Goal: Transaction & Acquisition: Purchase product/service

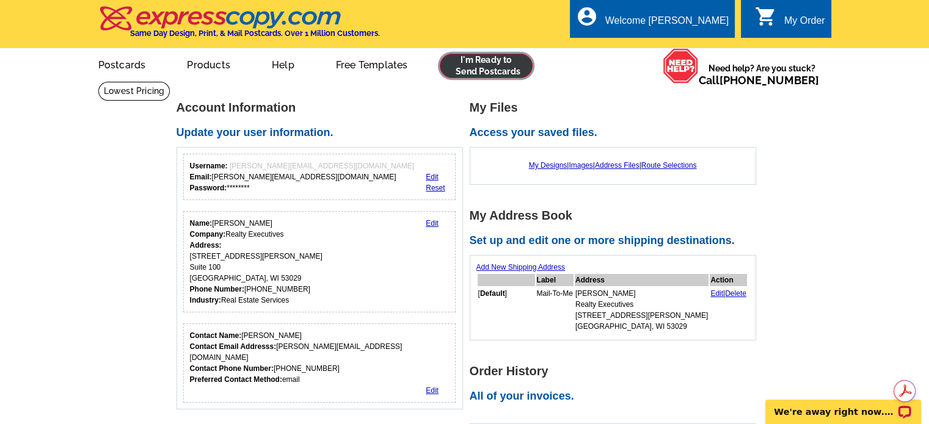
click at [482, 71] on link at bounding box center [486, 66] width 93 height 24
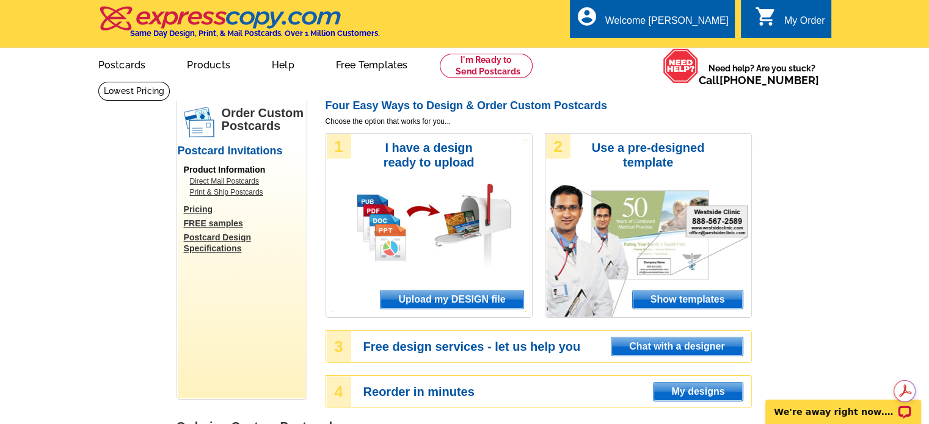
click at [444, 303] on span "Upload my DESIGN file" at bounding box center [451, 300] width 142 height 18
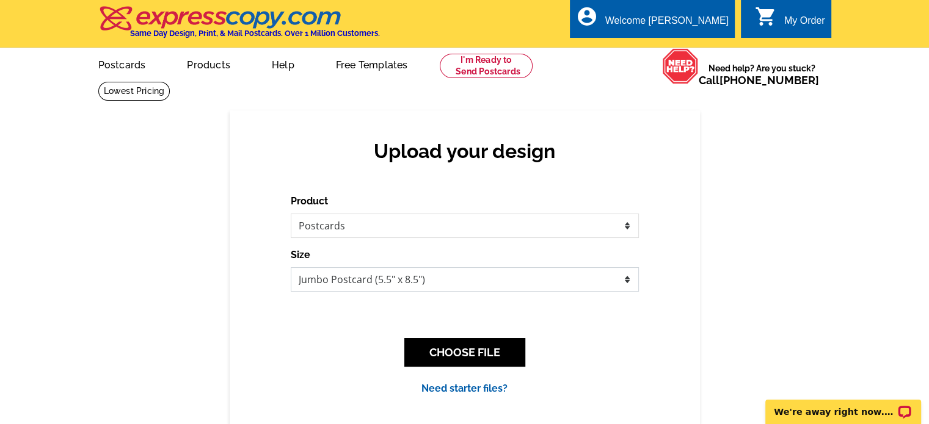
click at [452, 278] on select "Jumbo Postcard (5.5" x 8.5") Regular Postcard (4.25" x 5.6") Panoramic Postcard…" at bounding box center [465, 279] width 348 height 24
select select "1"
click at [291, 268] on select "Jumbo Postcard (5.5" x 8.5") Regular Postcard (4.25" x 5.6") Panoramic Postcard…" at bounding box center [465, 279] width 348 height 24
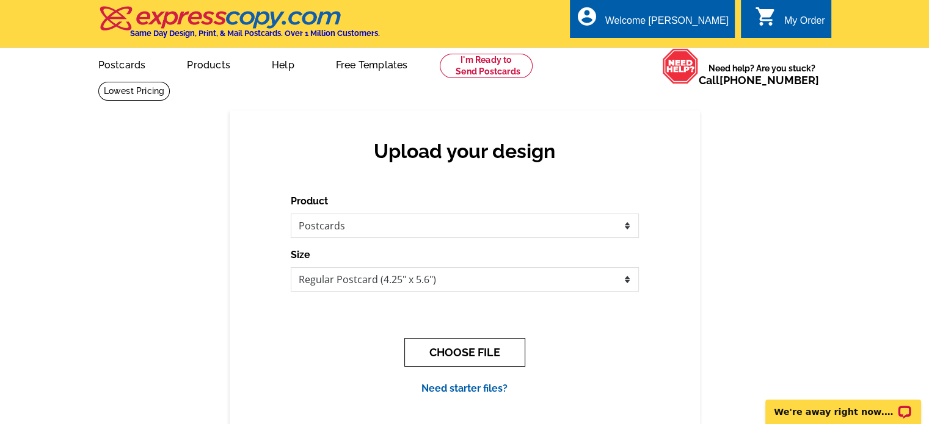
click at [477, 352] on button "CHOOSE FILE" at bounding box center [464, 352] width 121 height 29
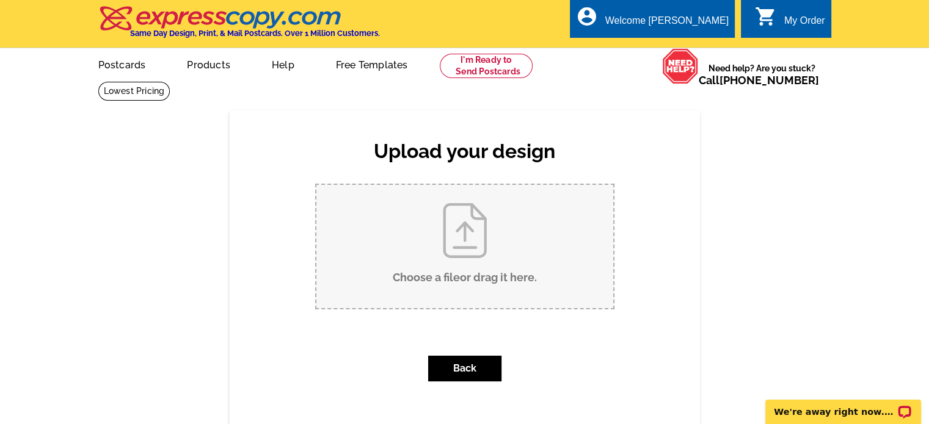
click at [476, 279] on input "Choose a file or drag it here ." at bounding box center [464, 246] width 297 height 123
type input "C:\fakepath\october recipe pdf to express.pdf"
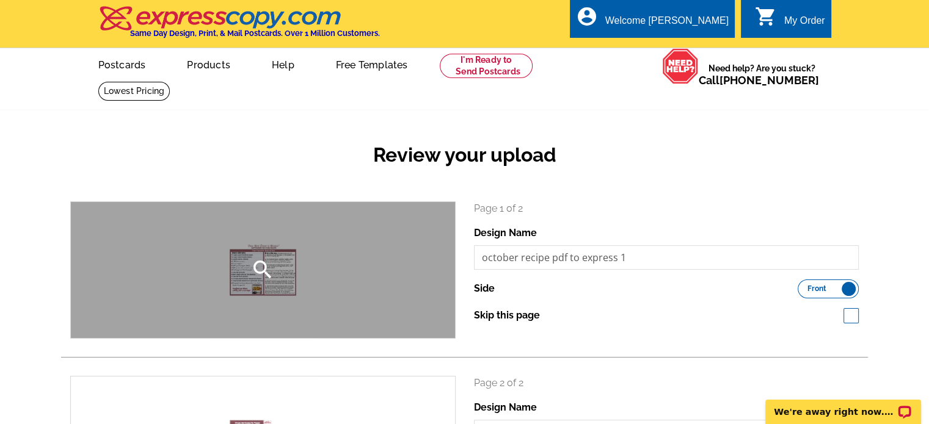
click at [259, 269] on icon "search" at bounding box center [262, 270] width 24 height 24
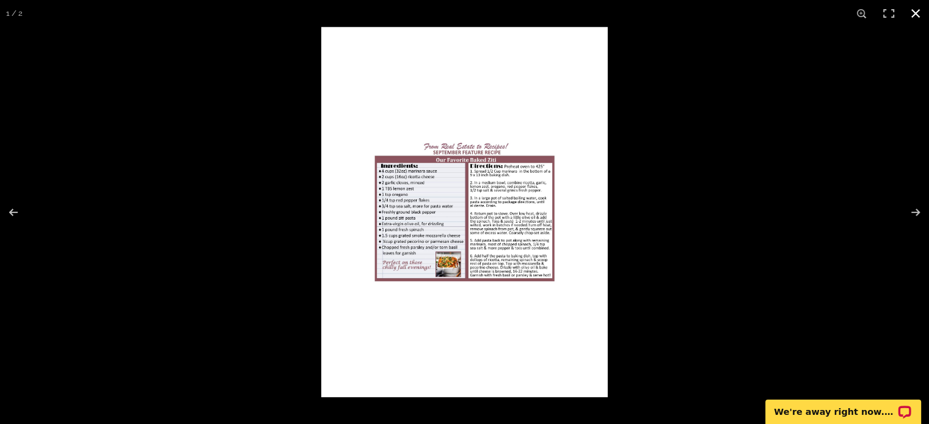
click at [914, 16] on button at bounding box center [915, 13] width 27 height 27
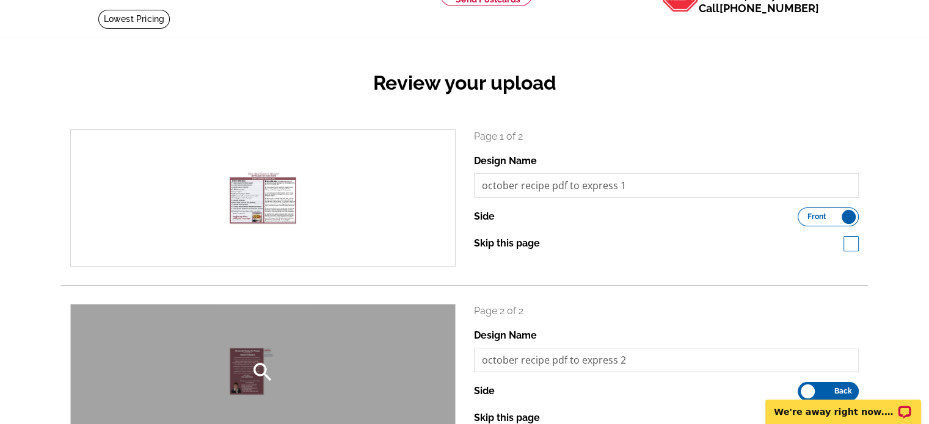
scroll to position [81, 0]
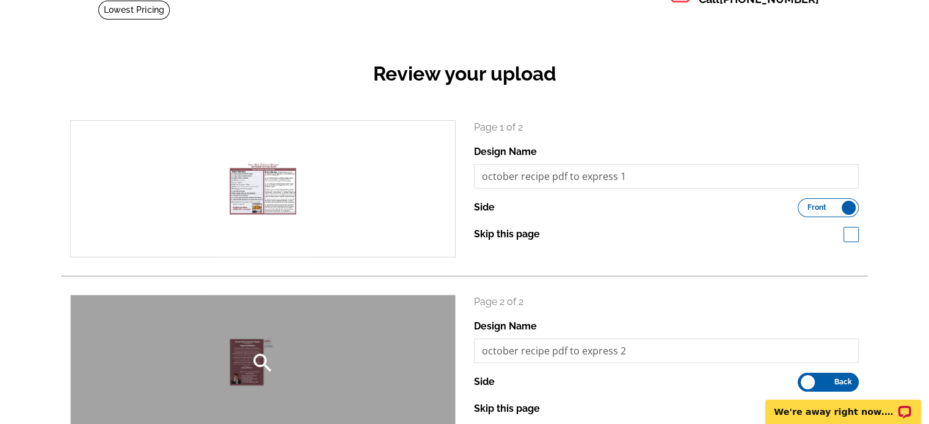
click at [256, 361] on icon "search" at bounding box center [262, 363] width 24 height 24
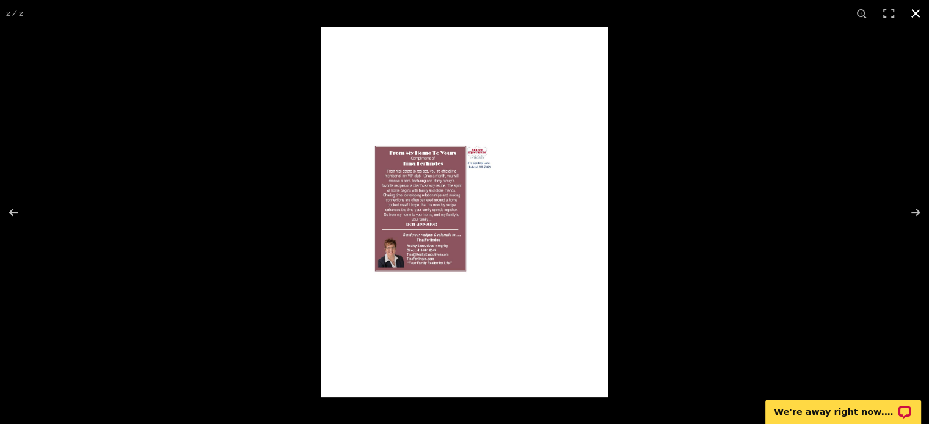
click at [918, 12] on button at bounding box center [915, 13] width 27 height 27
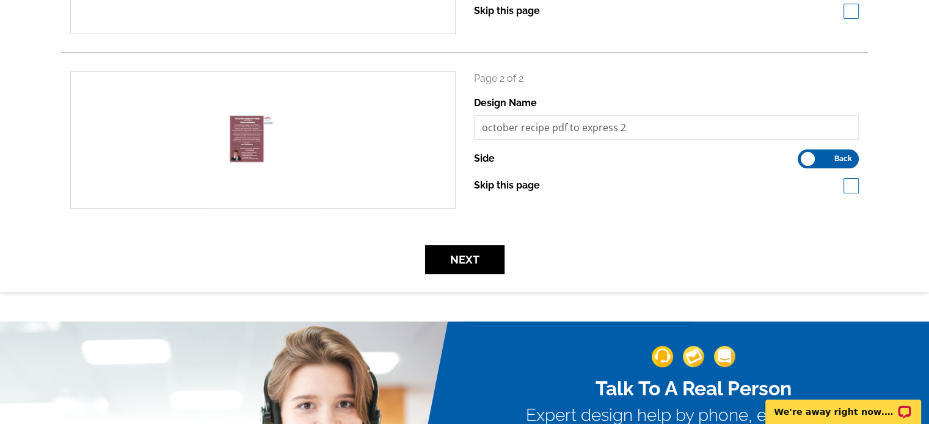
scroll to position [305, 0]
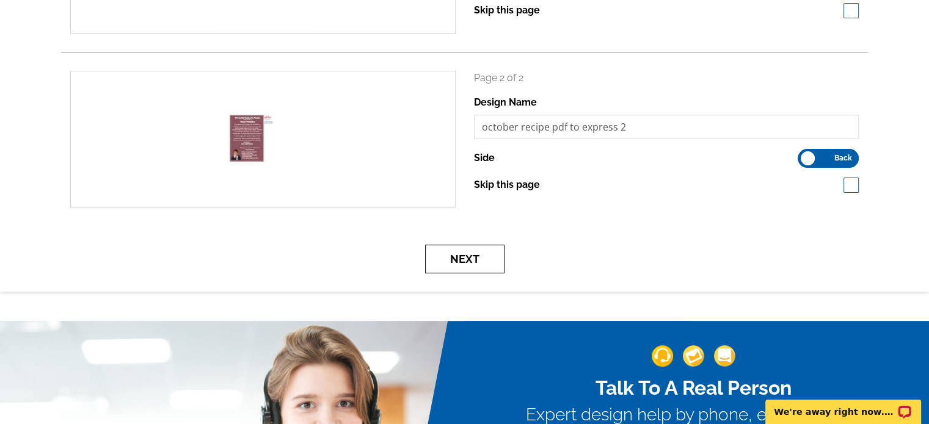
click at [473, 255] on button "Next" at bounding box center [464, 259] width 79 height 29
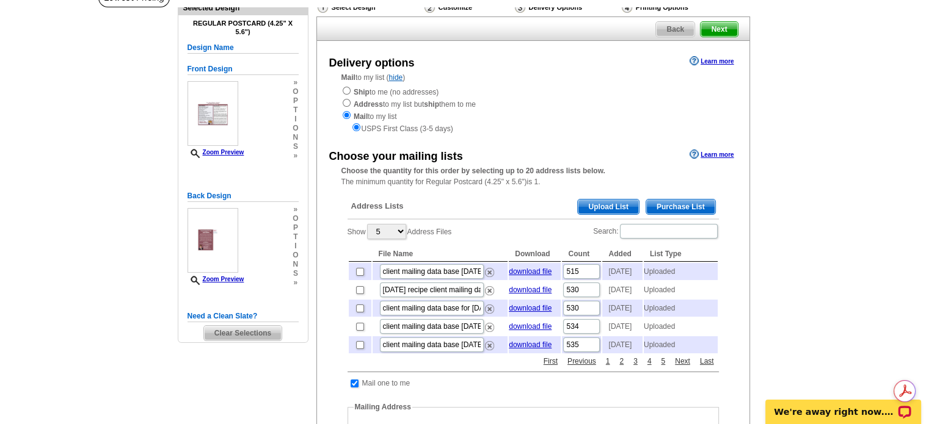
scroll to position [101, 0]
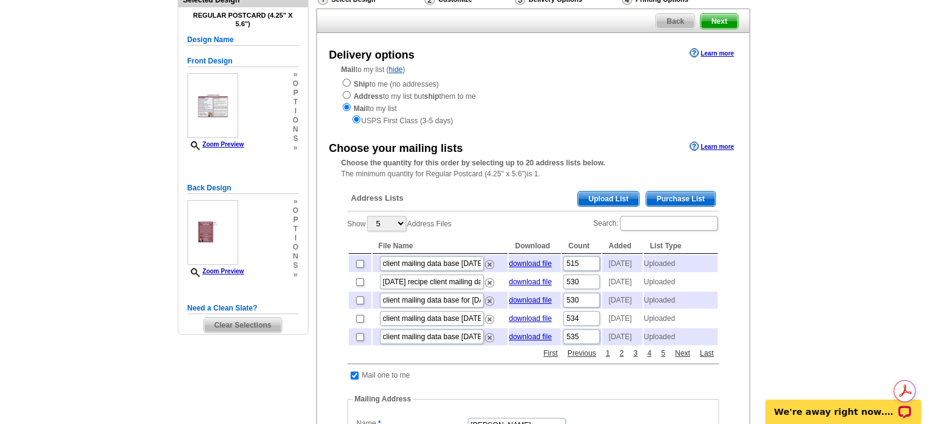
click at [608, 200] on span "Upload List" at bounding box center [608, 199] width 60 height 15
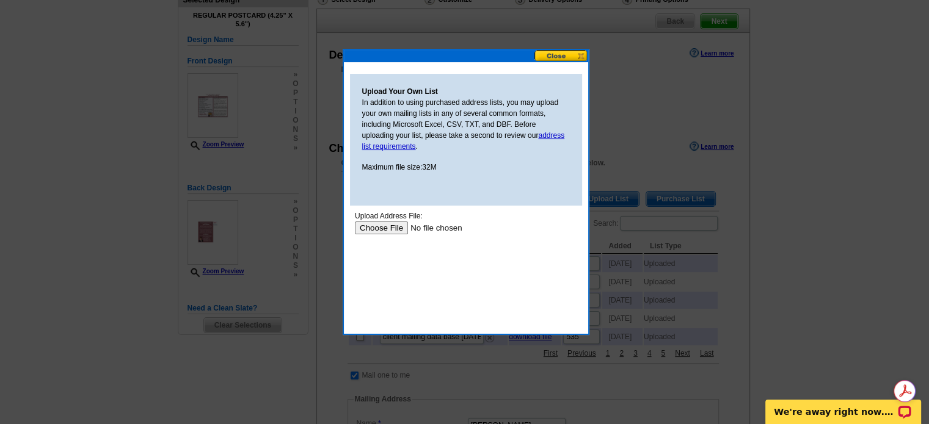
scroll to position [0, 0]
click at [397, 230] on input "file" at bounding box center [431, 228] width 154 height 13
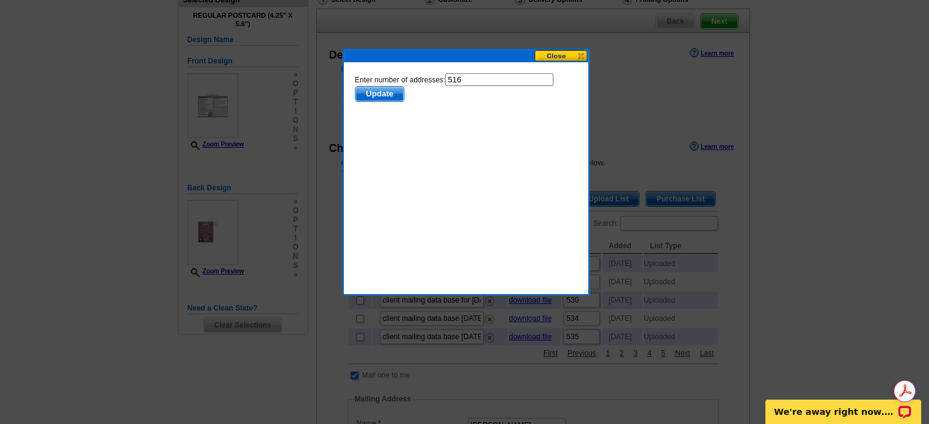
click at [385, 93] on span "Update" at bounding box center [379, 94] width 48 height 15
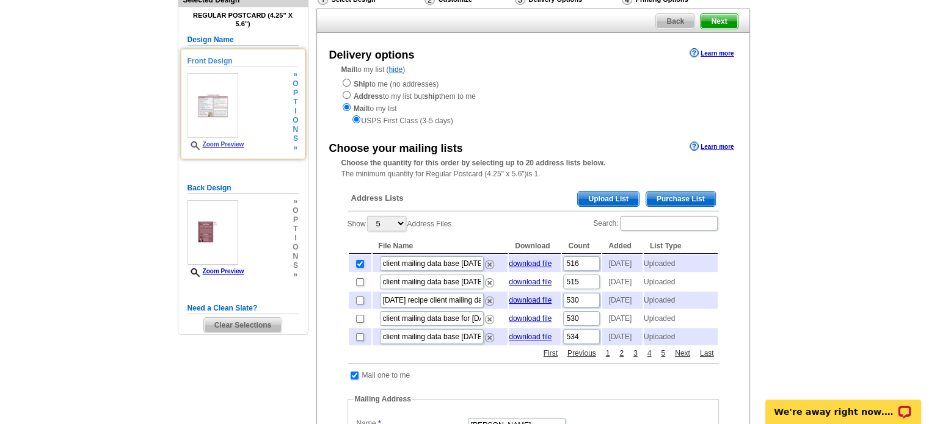
click at [194, 144] on icon at bounding box center [196, 145] width 12 height 9
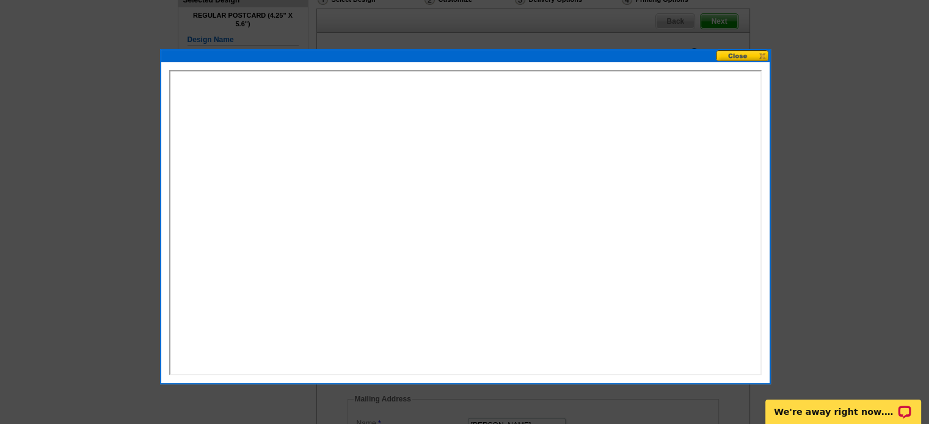
click at [764, 56] on button at bounding box center [742, 56] width 54 height 12
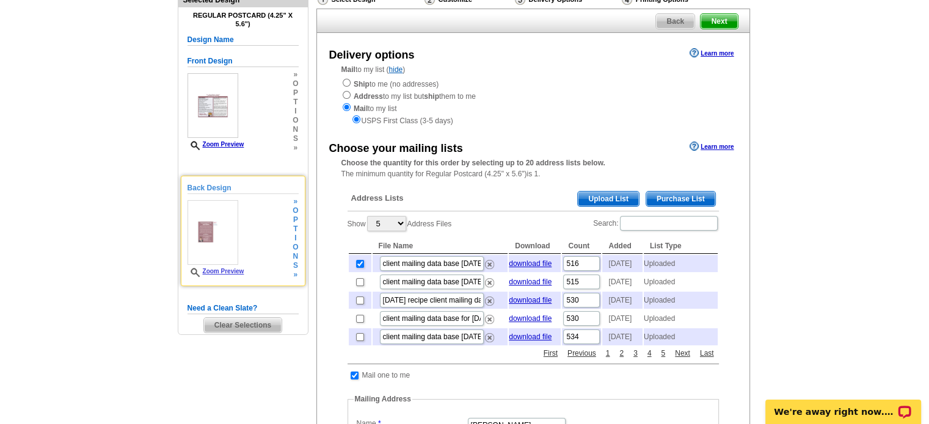
click at [222, 230] on img at bounding box center [212, 232] width 51 height 65
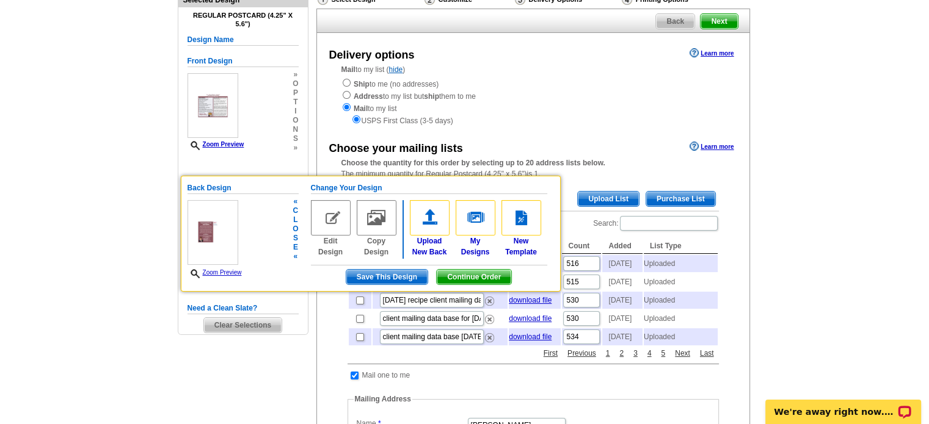
click at [220, 271] on link "Zoom Preview" at bounding box center [214, 272] width 54 height 7
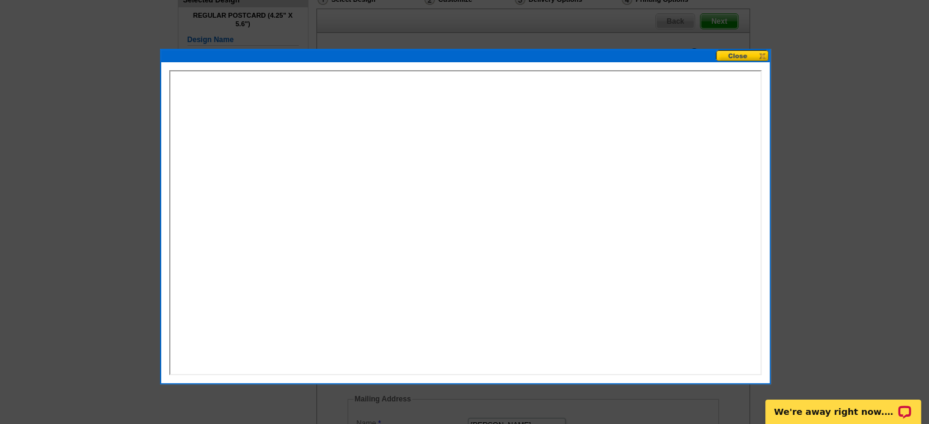
click at [766, 57] on button at bounding box center [742, 56] width 54 height 12
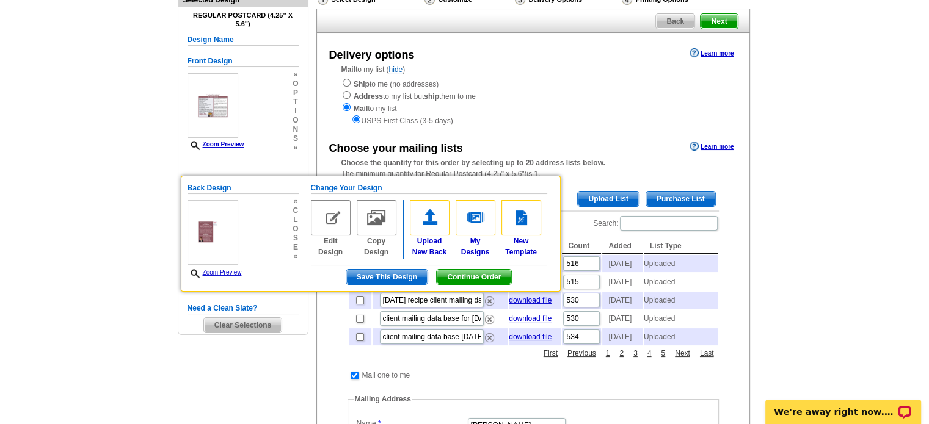
click at [803, 186] on main "Need Help? call 800-260-5887, chat with support, or have our designers make som…" at bounding box center [464, 417] width 929 height 875
click at [471, 269] on button "Continue Order" at bounding box center [474, 277] width 76 height 16
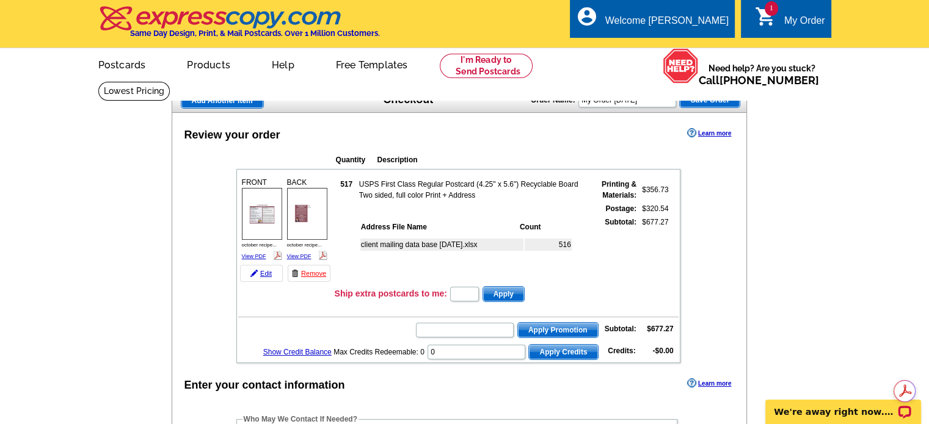
click at [455, 326] on input "text" at bounding box center [465, 330] width 98 height 15
paste input "CHAT20"
type input "CHAT20"
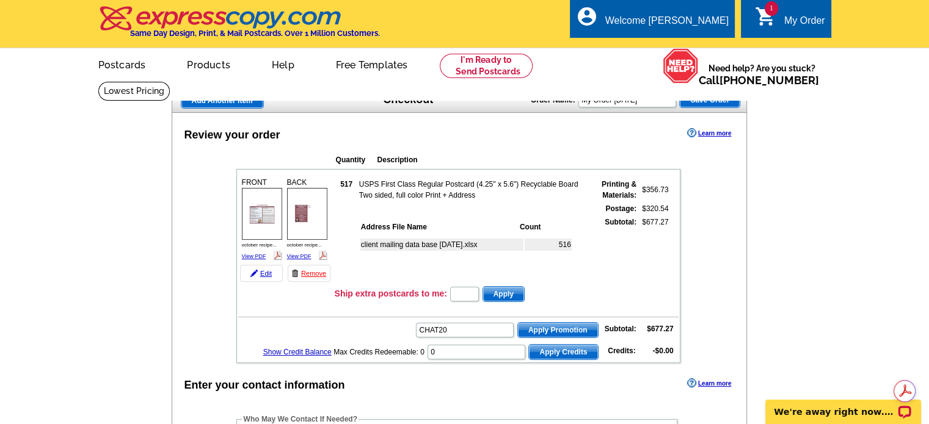
click at [562, 324] on span "Apply Promotion" at bounding box center [558, 330] width 80 height 15
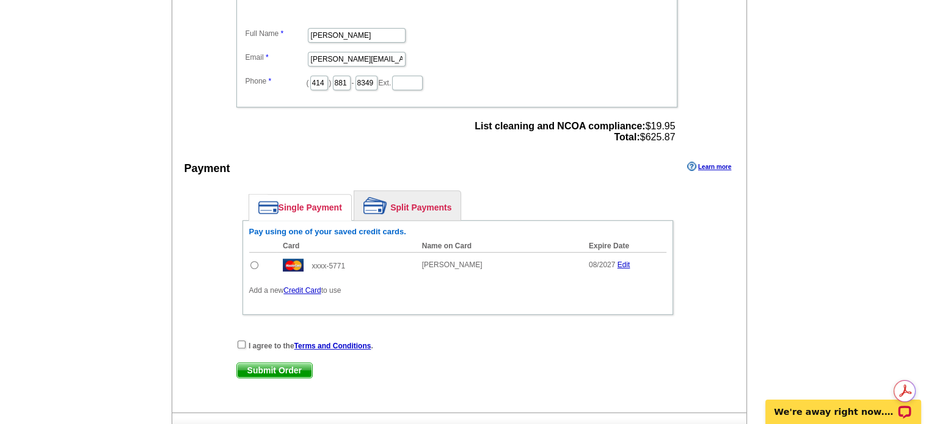
scroll to position [468, 0]
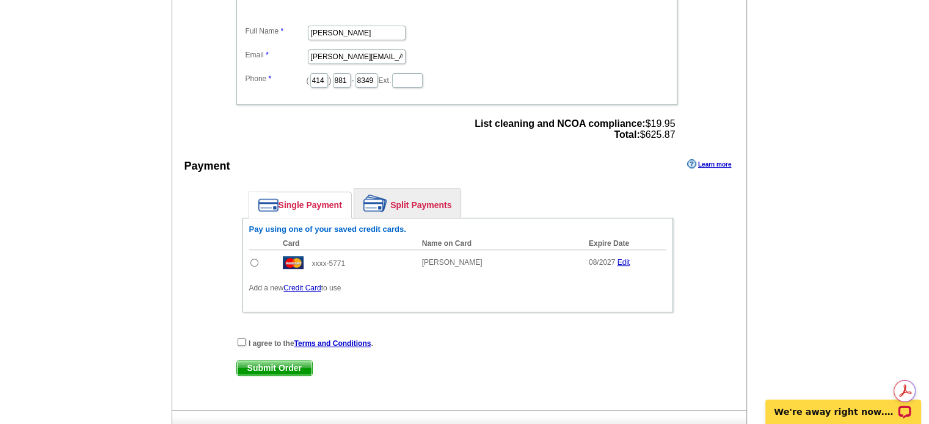
click at [255, 259] on input "radio" at bounding box center [254, 263] width 8 height 8
radio input "true"
click at [242, 338] on input "checkbox" at bounding box center [241, 342] width 8 height 8
checkbox input "true"
drag, startPoint x: 293, startPoint y: 361, endPoint x: 515, endPoint y: 383, distance: 223.4
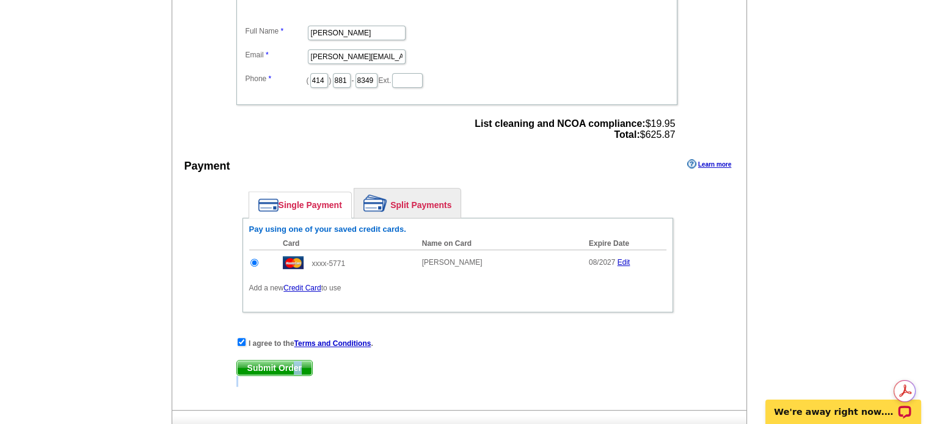
click at [514, 384] on div "Enter your contact information Learn more Who May We Contact If Needed? Full Na…" at bounding box center [459, 178] width 574 height 463
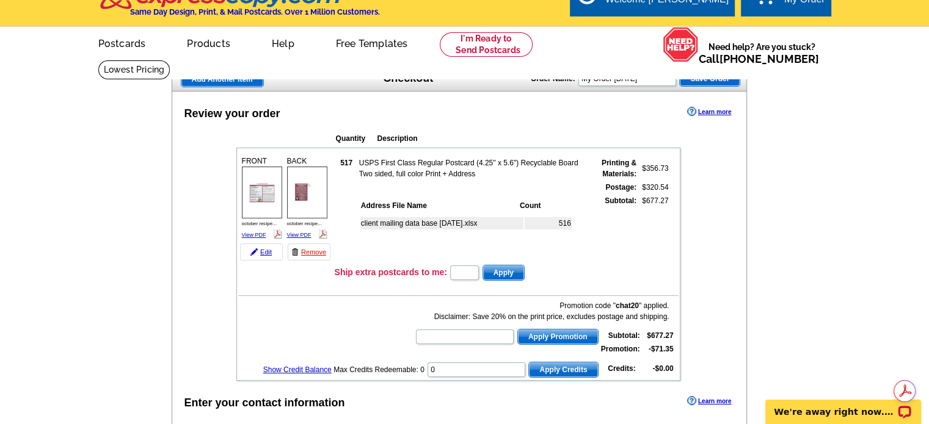
scroll to position [20, 0]
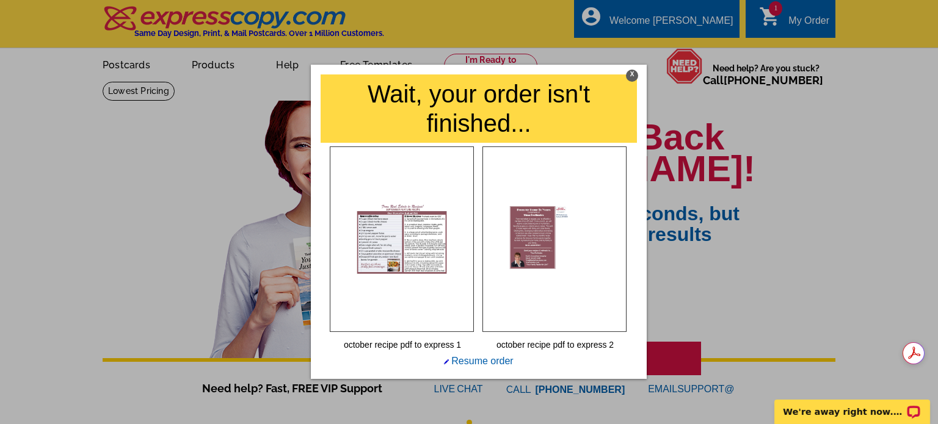
click at [631, 73] on div "X" at bounding box center [632, 76] width 12 height 12
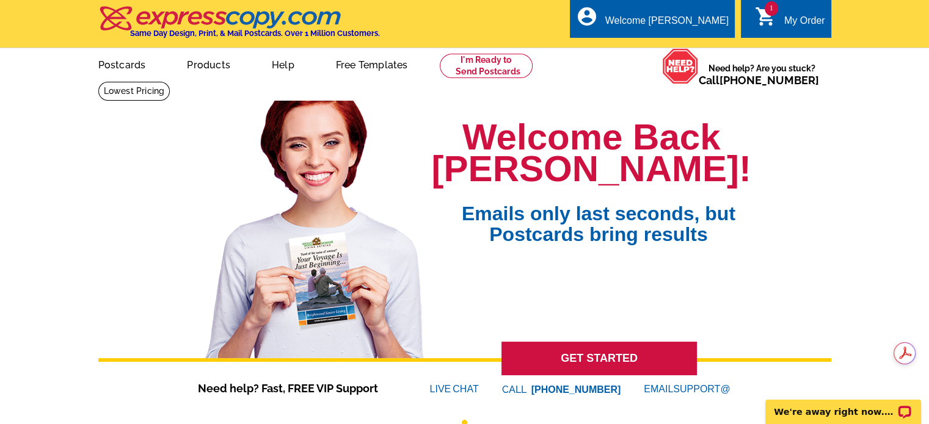
click at [777, 12] on div "1 shopping_cart My Order" at bounding box center [786, 18] width 90 height 38
click at [789, 24] on div "My Order" at bounding box center [804, 23] width 41 height 17
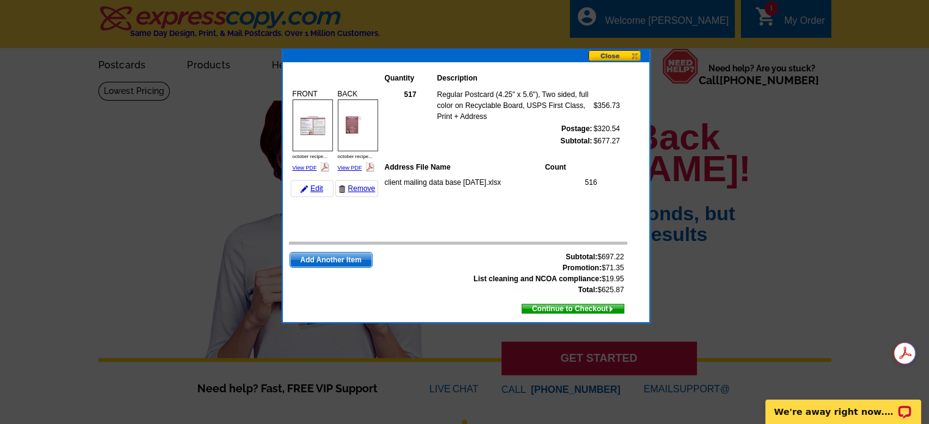
click at [559, 309] on span "Continue to Checkout" at bounding box center [572, 308] width 101 height 13
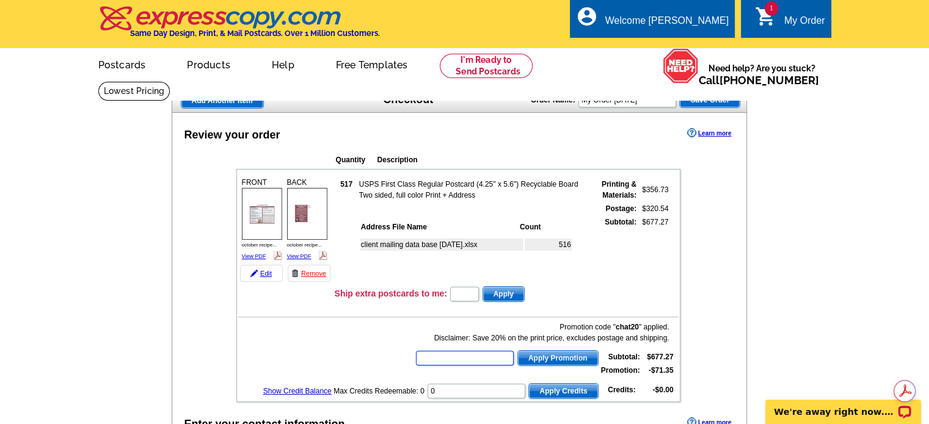
click at [471, 353] on input "text" at bounding box center [465, 358] width 98 height 15
paste input "HURRY40"
type input "HURRY40"
click at [556, 355] on span "Apply Promotion" at bounding box center [558, 358] width 80 height 15
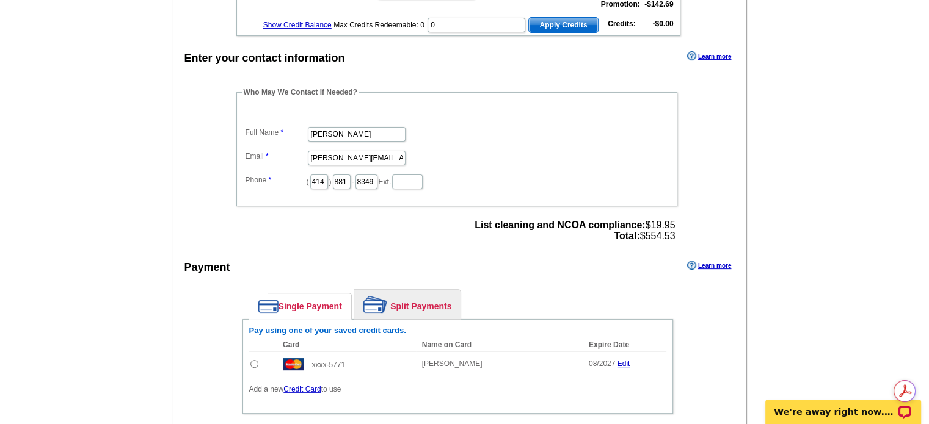
click at [253, 360] on input "radio" at bounding box center [254, 364] width 8 height 8
radio input "true"
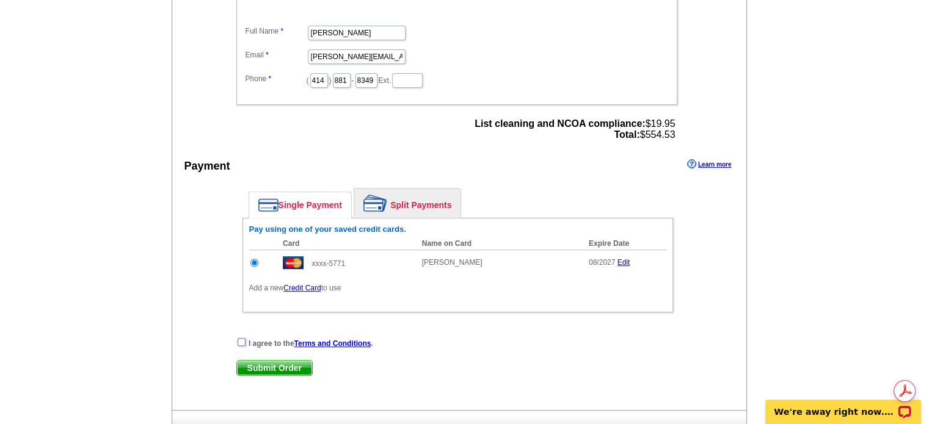
click at [241, 338] on input "checkbox" at bounding box center [241, 342] width 8 height 8
checkbox input "true"
drag, startPoint x: 267, startPoint y: 360, endPoint x: 416, endPoint y: 378, distance: 149.5
click at [412, 378] on div "I agree to the Terms and Conditions . Submit Order Submit Order" at bounding box center [457, 362] width 443 height 50
click at [416, 378] on div "I agree to the Terms and Conditions . Submit Order Submit Order" at bounding box center [457, 362] width 443 height 50
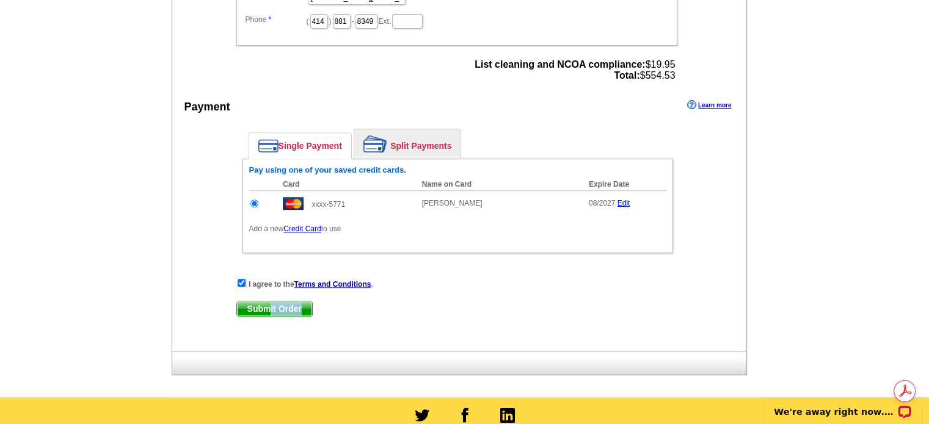
scroll to position [529, 0]
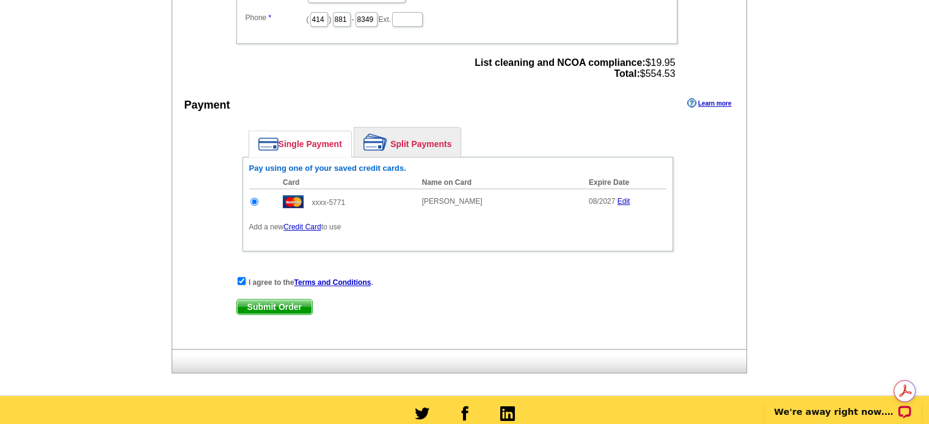
click at [252, 300] on span "Submit Order" at bounding box center [274, 307] width 75 height 15
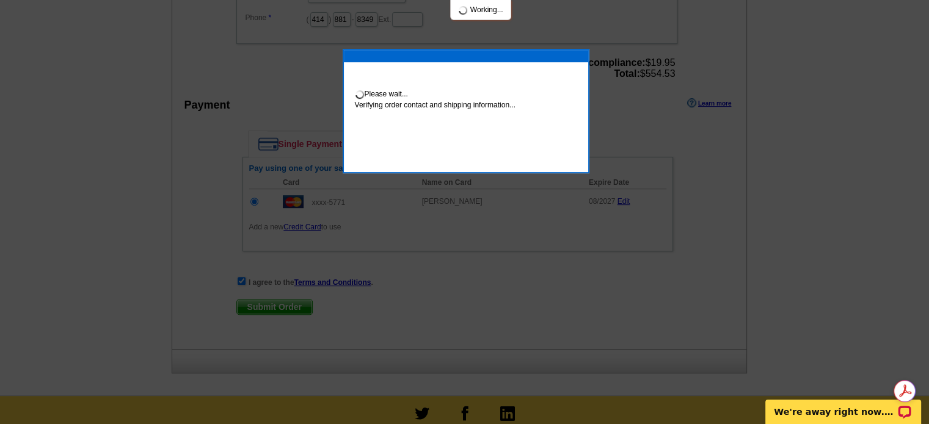
scroll to position [524, 0]
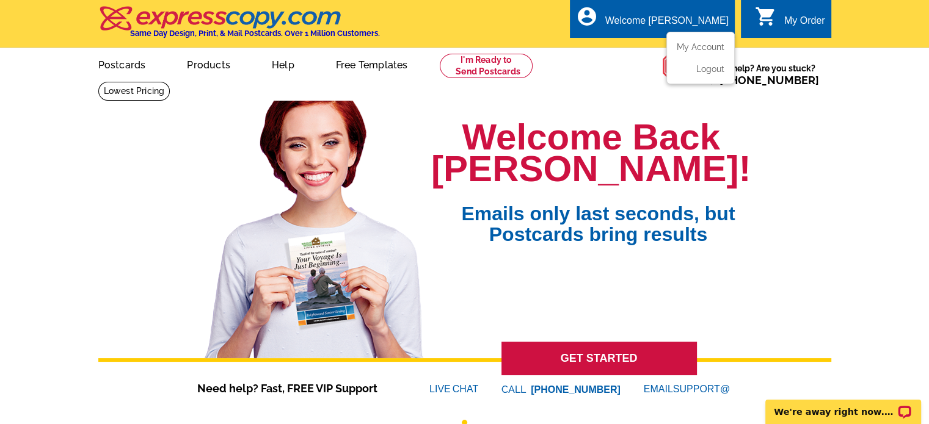
click at [697, 26] on div "Welcome [PERSON_NAME]" at bounding box center [666, 23] width 123 height 17
click at [695, 48] on link "My Account" at bounding box center [698, 47] width 53 height 11
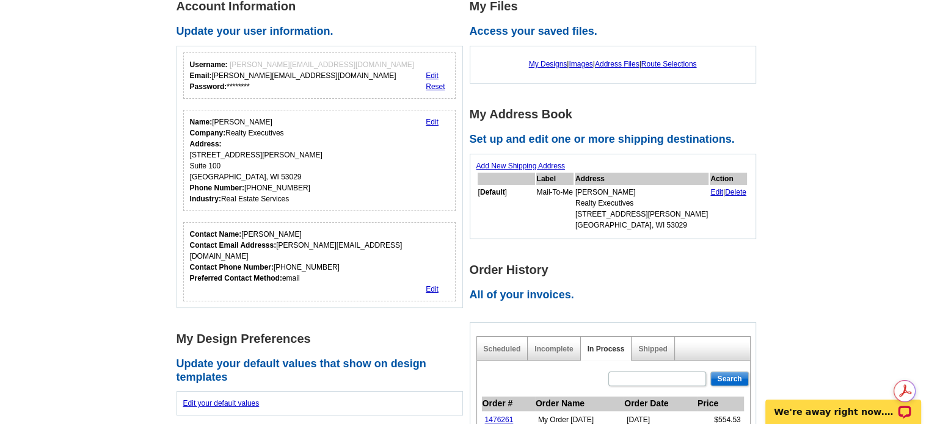
scroll to position [223, 0]
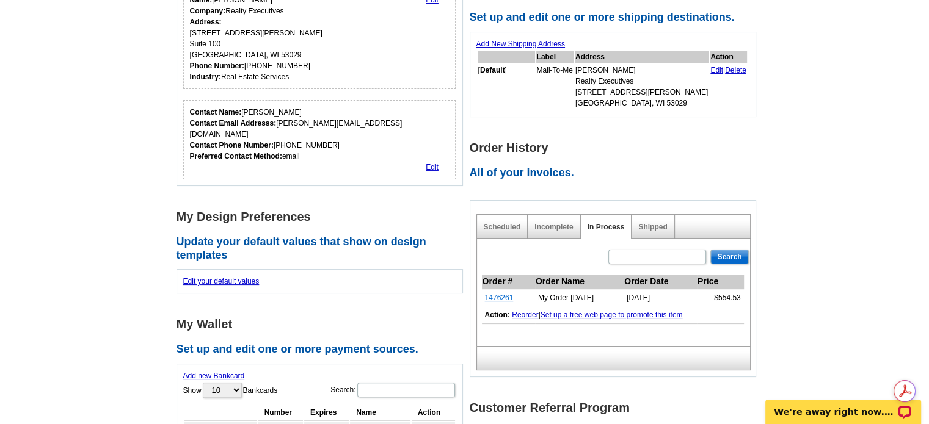
click at [503, 297] on link "1476261" at bounding box center [499, 298] width 29 height 9
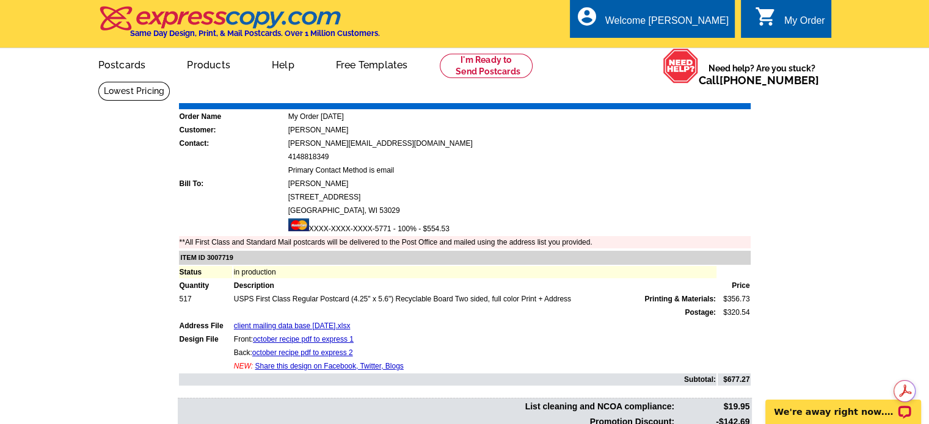
click at [643, 96] on link "Download Invoice" at bounding box center [641, 94] width 87 height 10
